Goal: Information Seeking & Learning: Learn about a topic

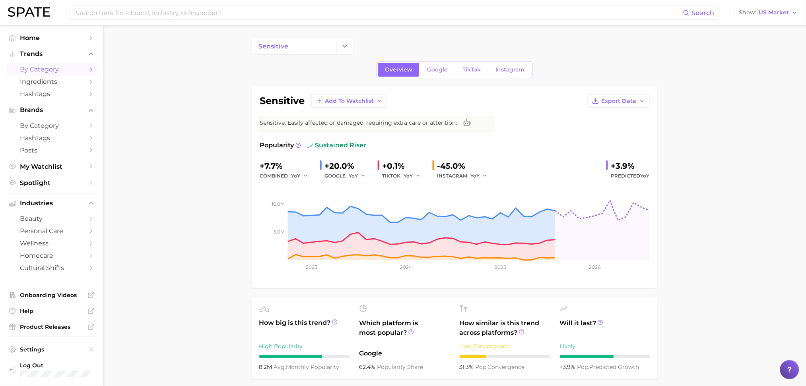
click at [27, 67] on span "by Category" at bounding box center [52, 70] width 64 height 8
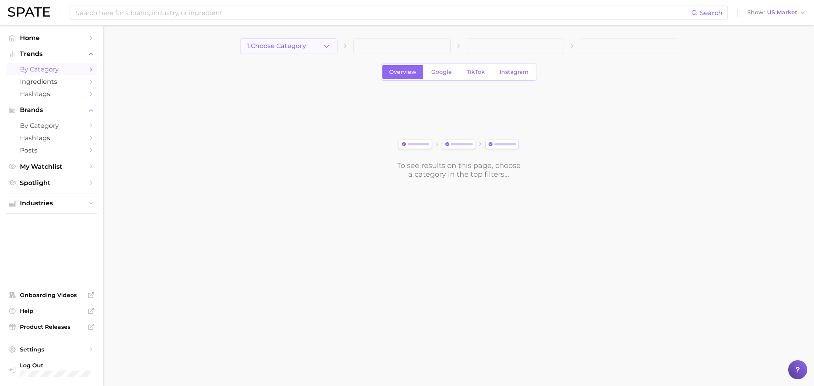
click at [329, 49] on icon "button" at bounding box center [326, 46] width 8 height 8
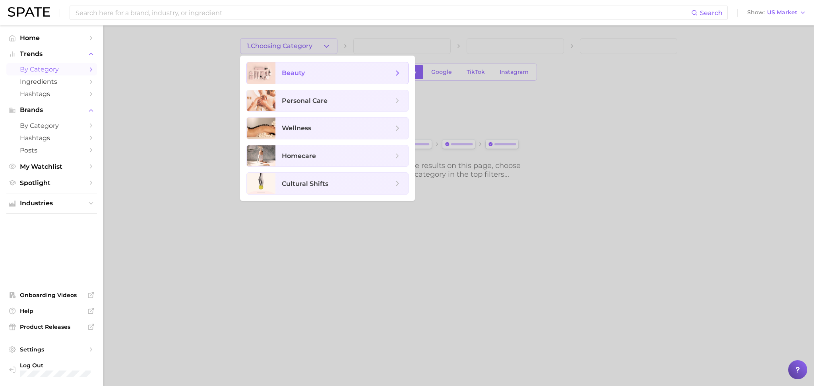
click at [310, 75] on span "beauty" at bounding box center [337, 73] width 111 height 9
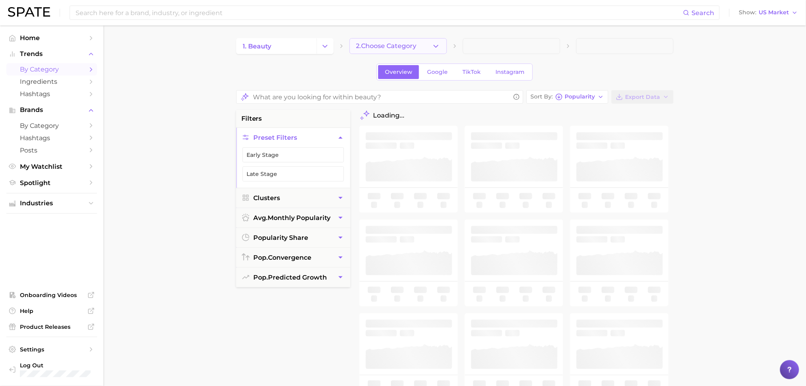
click at [434, 49] on icon "button" at bounding box center [436, 46] width 8 height 8
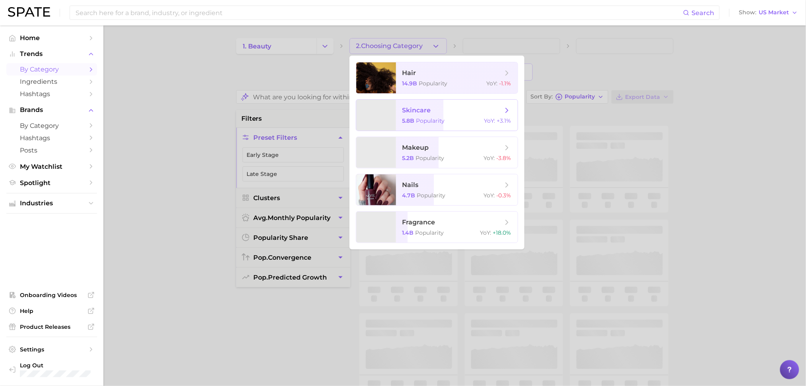
click at [423, 114] on span "skincare" at bounding box center [416, 111] width 29 height 8
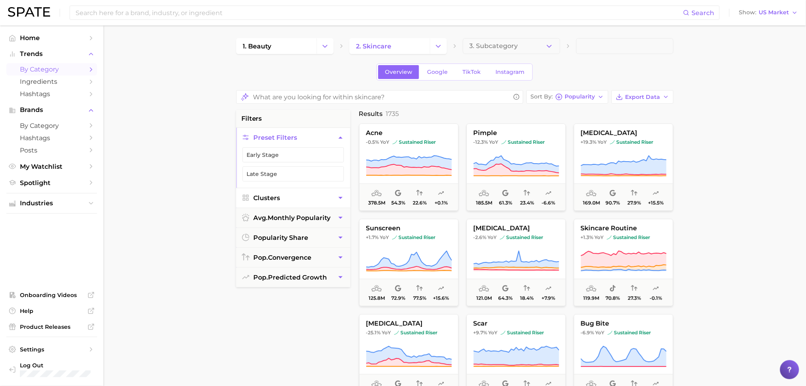
click at [341, 199] on icon "button" at bounding box center [340, 198] width 8 height 8
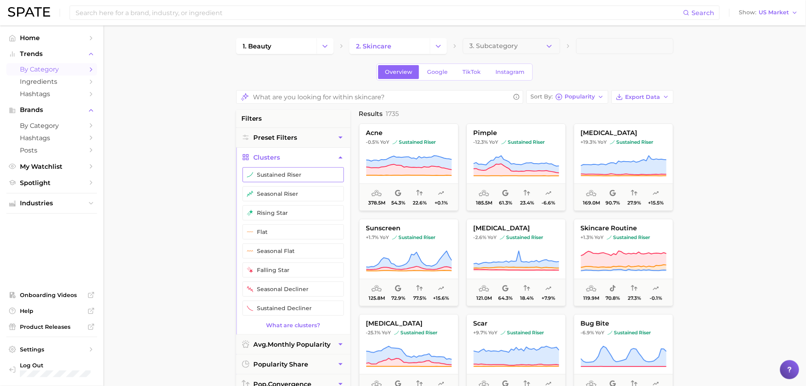
click at [328, 175] on button "sustained riser" at bounding box center [293, 174] width 101 height 15
click at [327, 193] on button "seasonal riser" at bounding box center [293, 193] width 101 height 15
click at [327, 211] on button "rising star" at bounding box center [293, 213] width 101 height 15
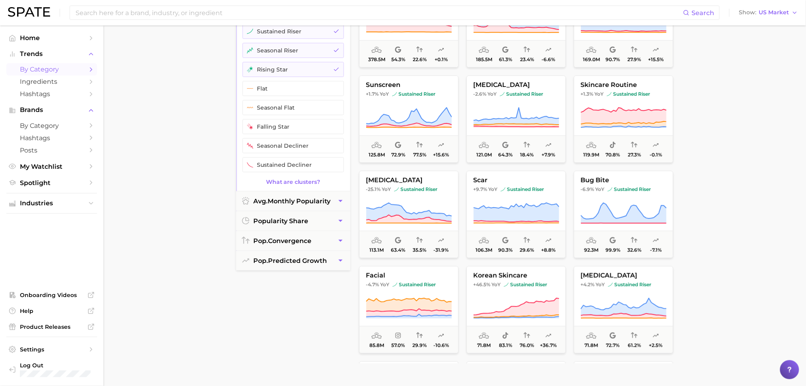
scroll to position [146, 0]
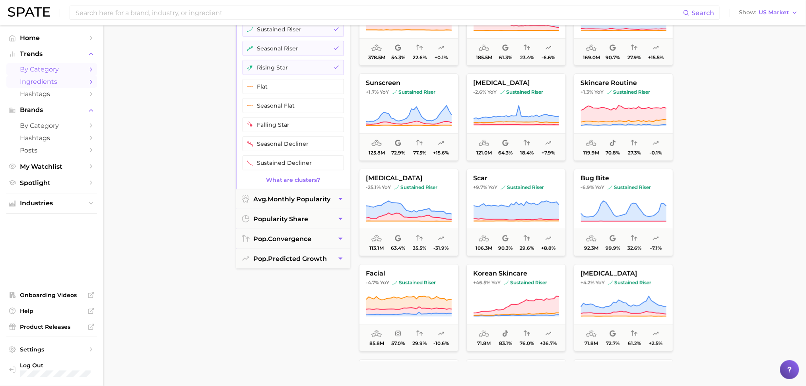
click at [51, 85] on span "Ingredients" at bounding box center [52, 82] width 64 height 8
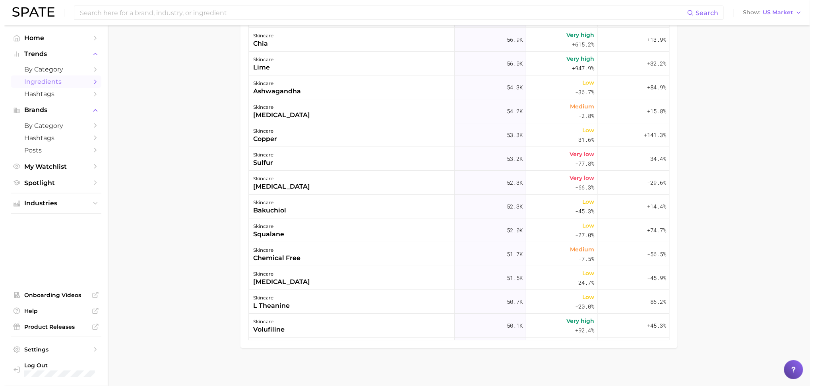
scroll to position [3131, 0]
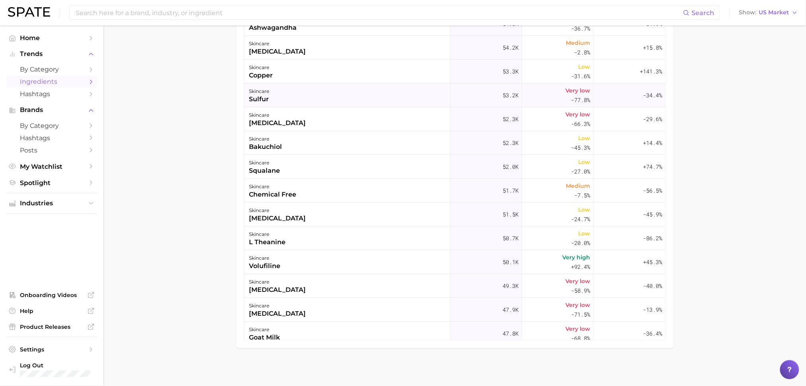
click at [365, 90] on div "skincare sulfur" at bounding box center [347, 95] width 206 height 24
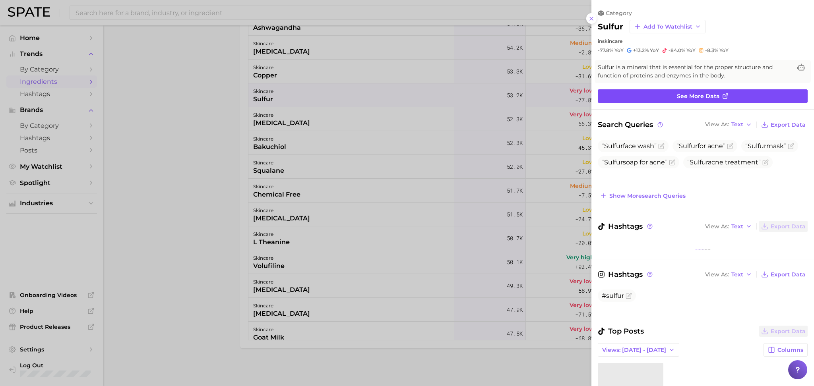
click at [722, 93] on icon at bounding box center [725, 96] width 6 height 6
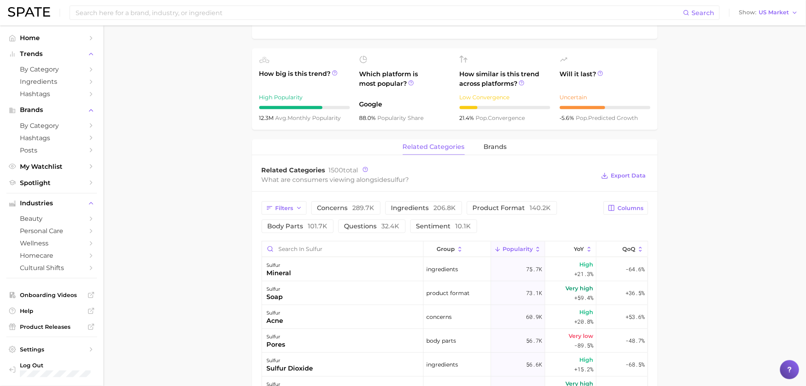
scroll to position [247, 0]
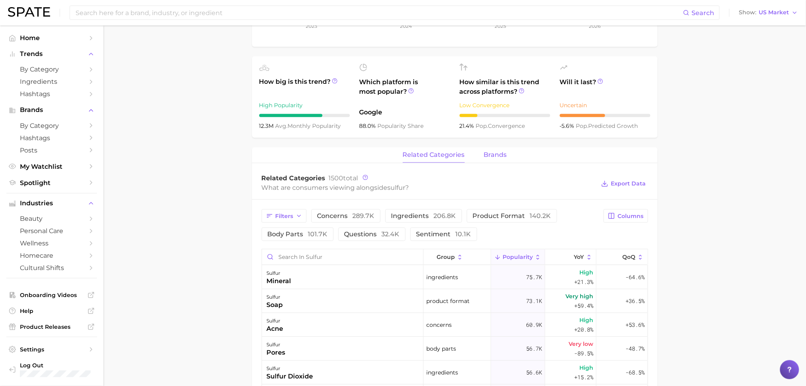
click at [502, 155] on span "brands" at bounding box center [495, 154] width 23 height 7
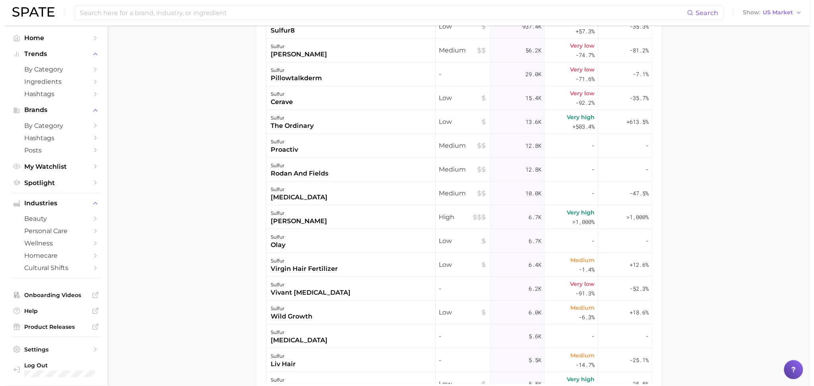
scroll to position [501, 0]
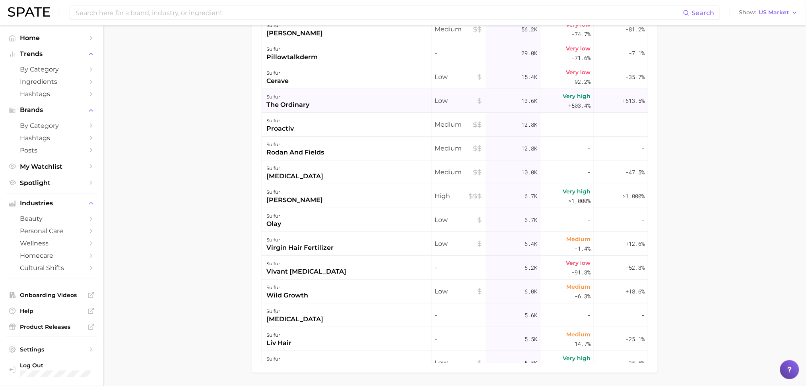
click at [332, 99] on div "sulfur the ordinary" at bounding box center [346, 101] width 169 height 24
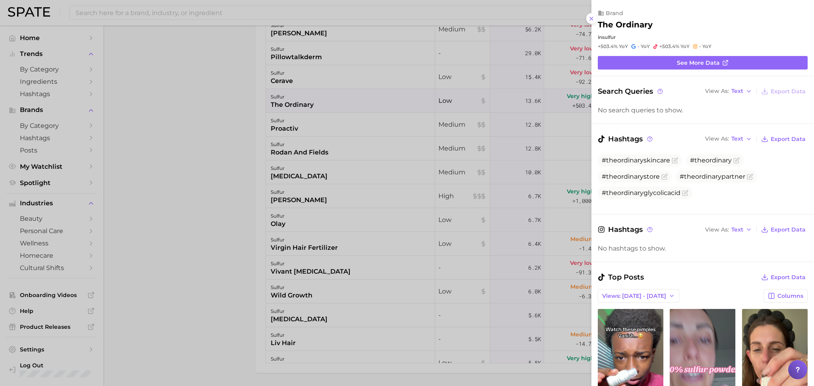
scroll to position [0, 0]
click at [592, 16] on icon at bounding box center [591, 19] width 6 height 6
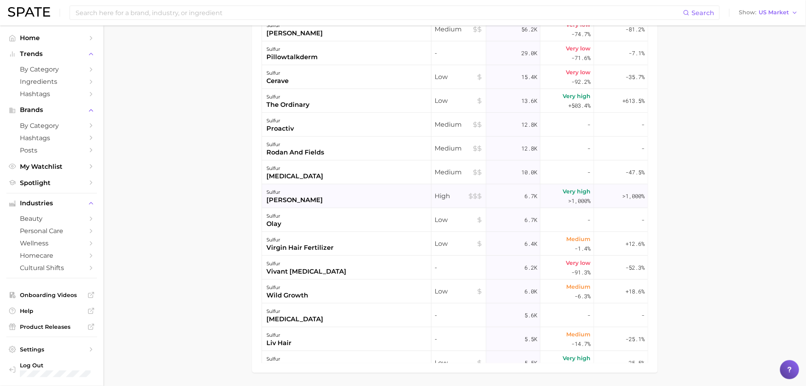
click at [399, 192] on div "sulfur [PERSON_NAME]" at bounding box center [346, 196] width 169 height 24
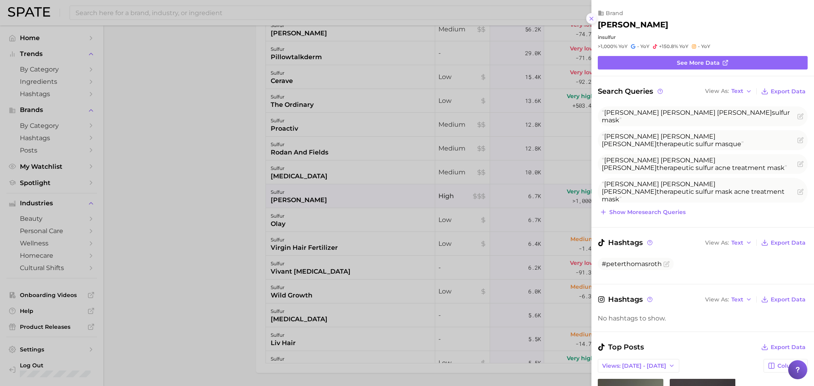
click at [595, 20] on button at bounding box center [591, 18] width 11 height 11
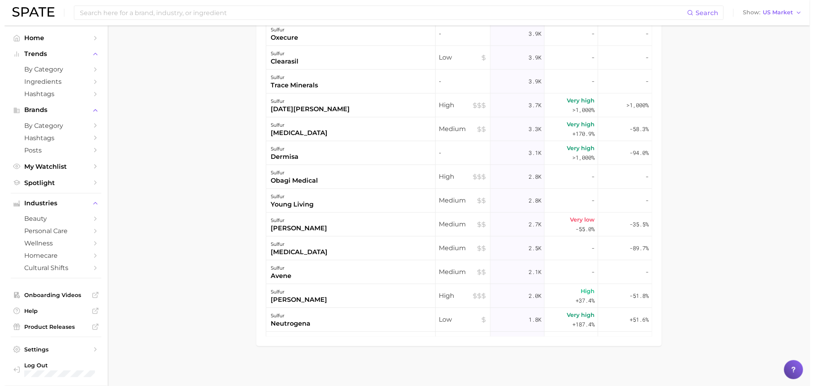
scroll to position [580, 0]
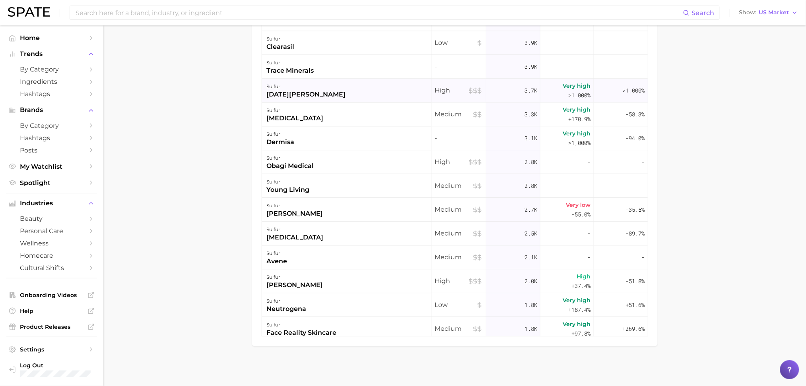
click at [333, 85] on div "sulfur [DATE][PERSON_NAME]" at bounding box center [346, 91] width 169 height 24
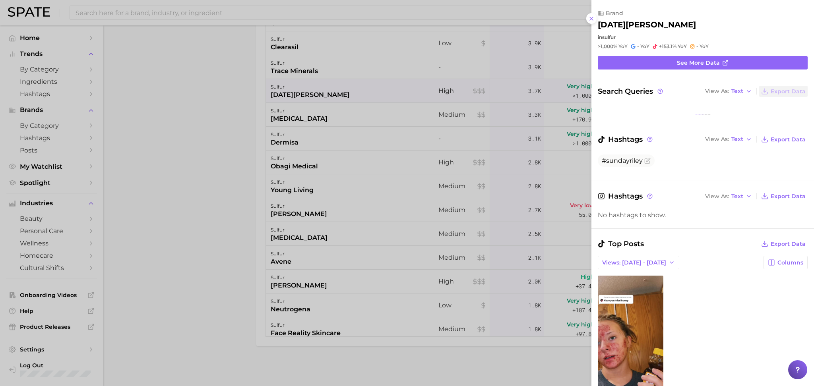
scroll to position [0, 0]
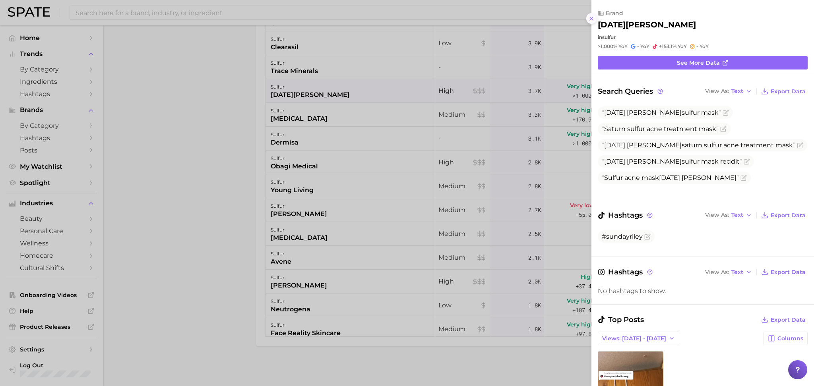
click at [595, 19] on button at bounding box center [591, 18] width 11 height 11
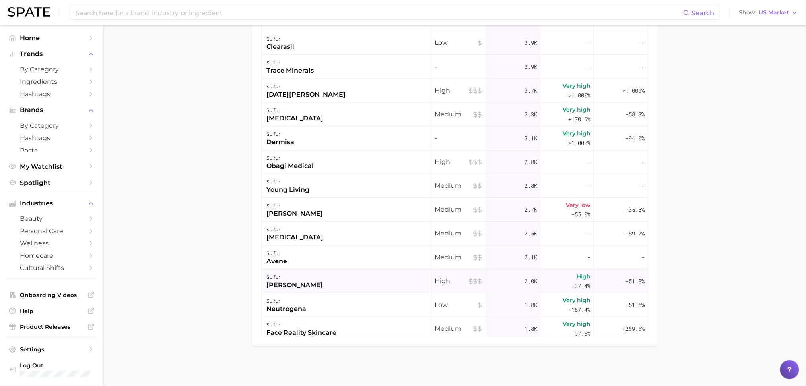
click at [360, 279] on div "sulfur [PERSON_NAME]" at bounding box center [346, 282] width 169 height 24
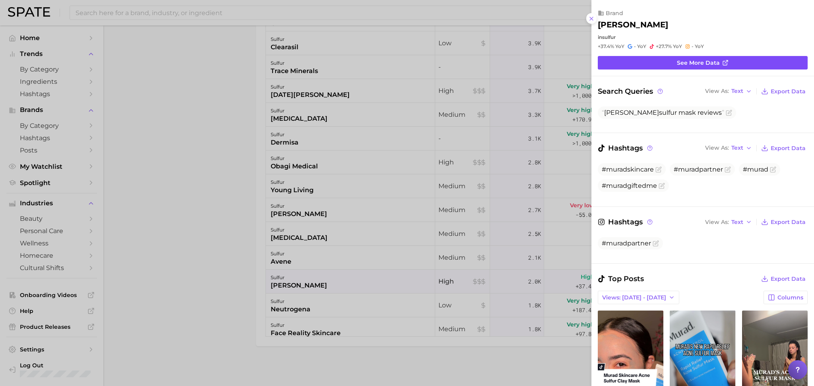
click at [714, 60] on span "See more data" at bounding box center [698, 63] width 43 height 7
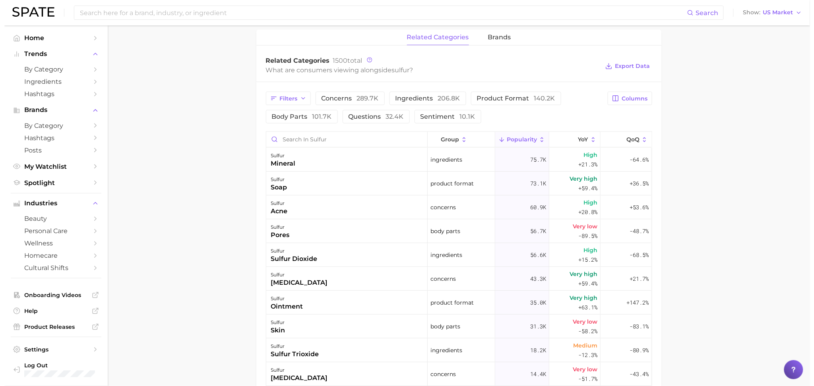
scroll to position [372, 0]
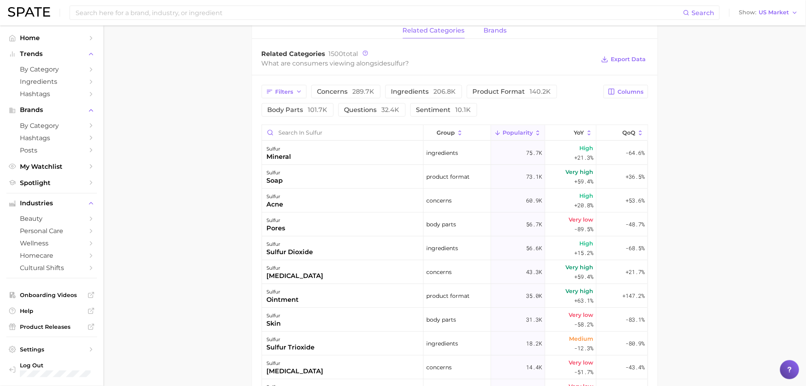
click at [493, 32] on span "brands" at bounding box center [495, 30] width 23 height 7
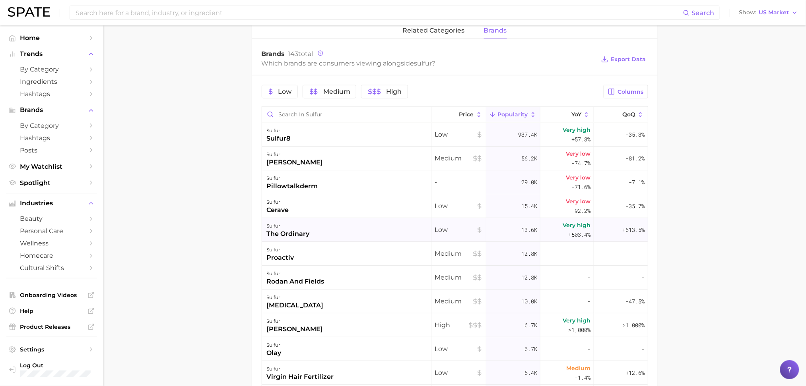
click at [376, 229] on div "sulfur the ordinary" at bounding box center [346, 230] width 169 height 24
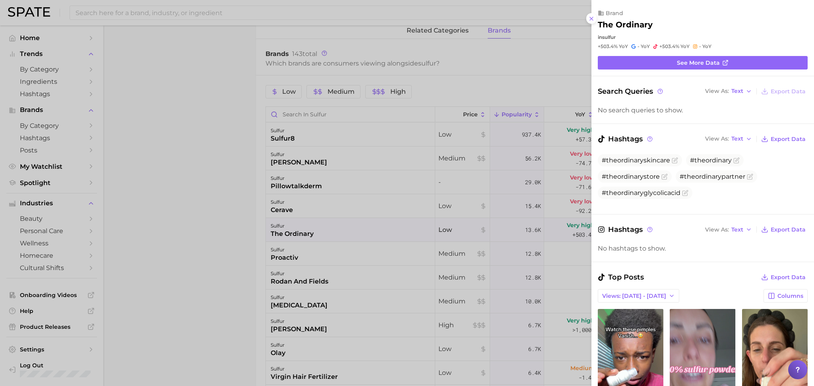
scroll to position [0, 0]
click at [593, 21] on icon at bounding box center [591, 19] width 6 height 6
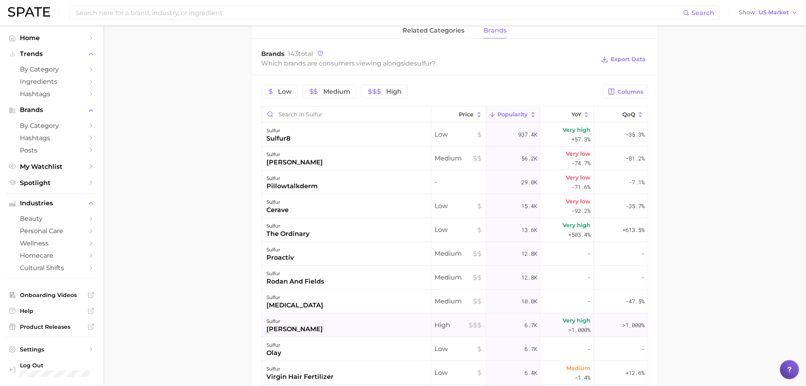
click at [377, 332] on div "sulfur [PERSON_NAME]" at bounding box center [346, 326] width 169 height 24
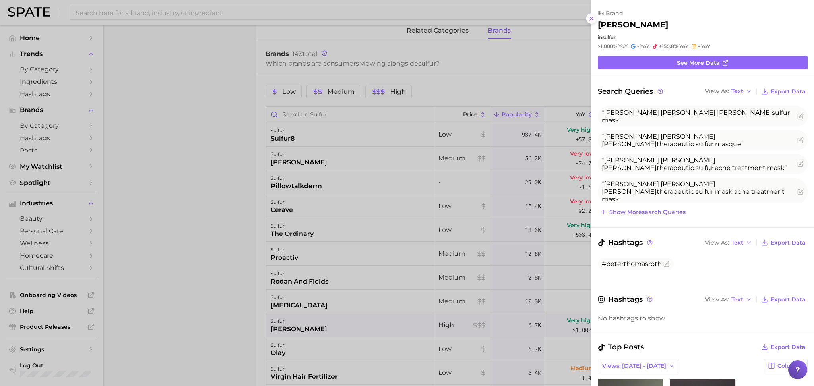
click at [590, 19] on icon at bounding box center [591, 19] width 6 height 6
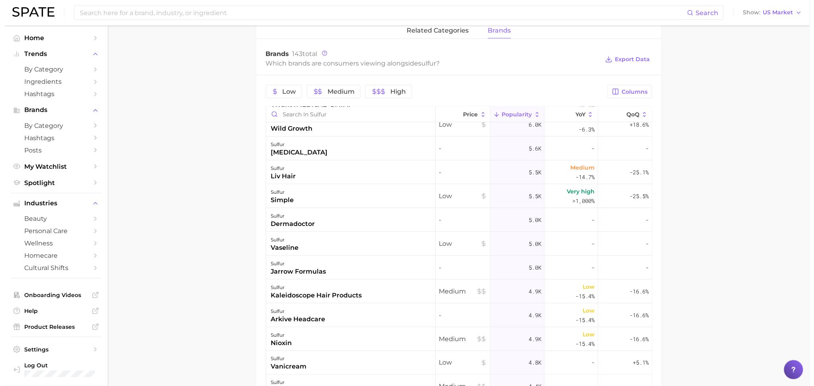
scroll to position [308, 0]
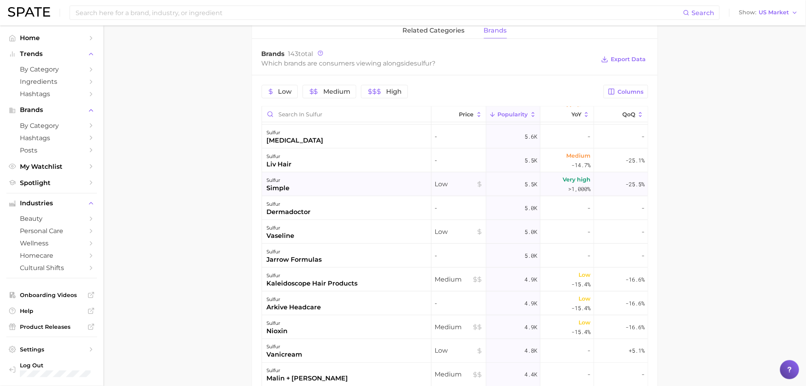
click at [393, 185] on div "sulfur simple" at bounding box center [346, 185] width 169 height 24
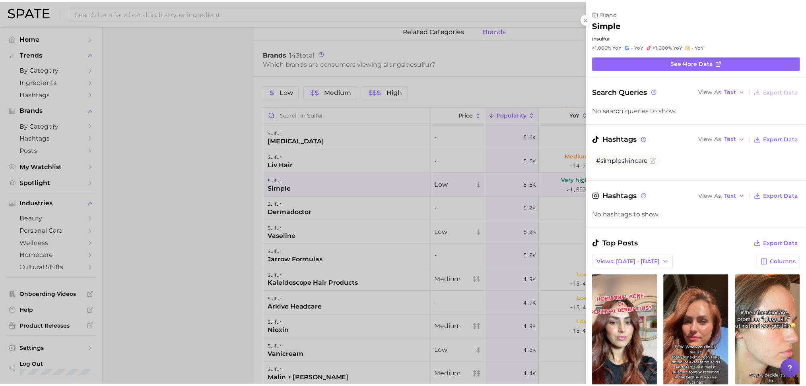
scroll to position [0, 0]
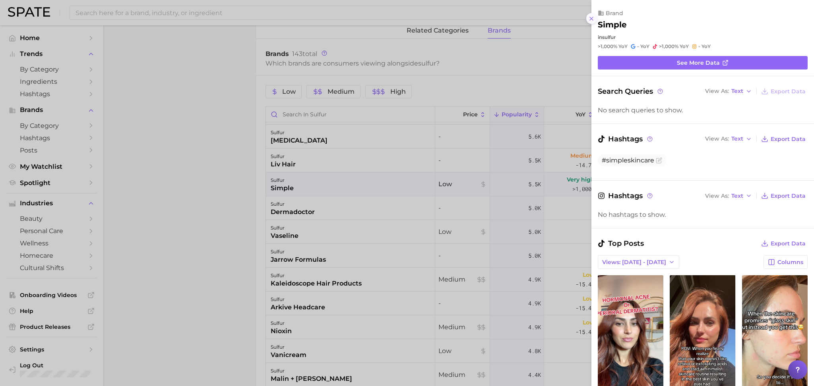
click at [590, 19] on icon at bounding box center [591, 19] width 6 height 6
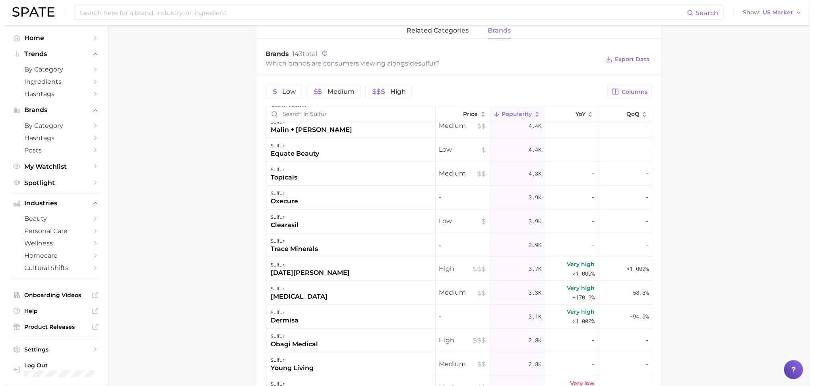
scroll to position [632, 0]
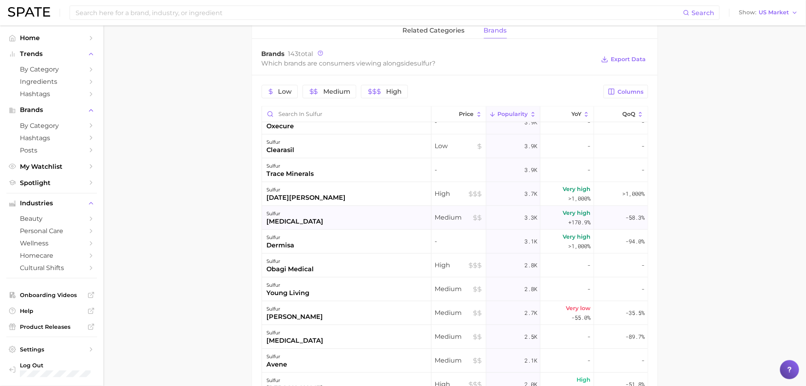
click at [359, 221] on div "sulfur [MEDICAL_DATA]" at bounding box center [346, 218] width 169 height 24
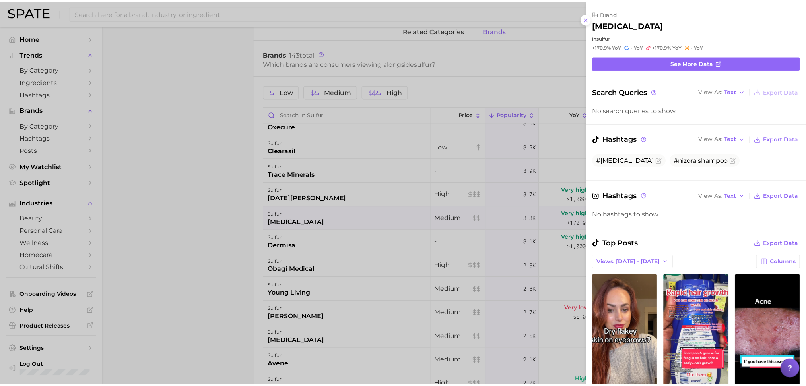
scroll to position [0, 0]
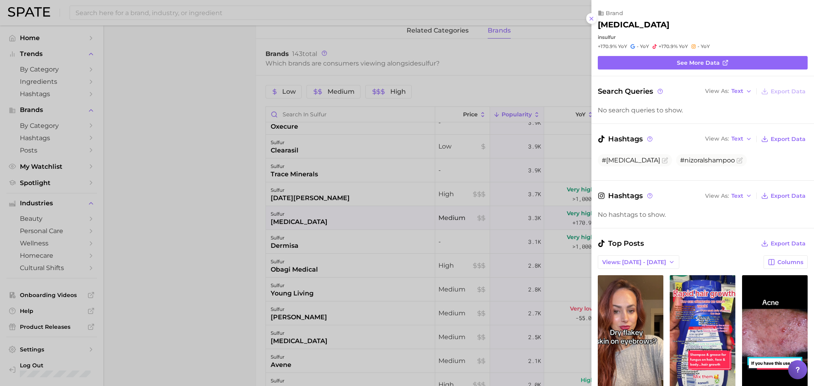
drag, startPoint x: 594, startPoint y: 19, endPoint x: 582, endPoint y: 34, distance: 18.7
click at [593, 21] on icon at bounding box center [591, 19] width 6 height 6
